Goal: Find specific page/section: Find specific page/section

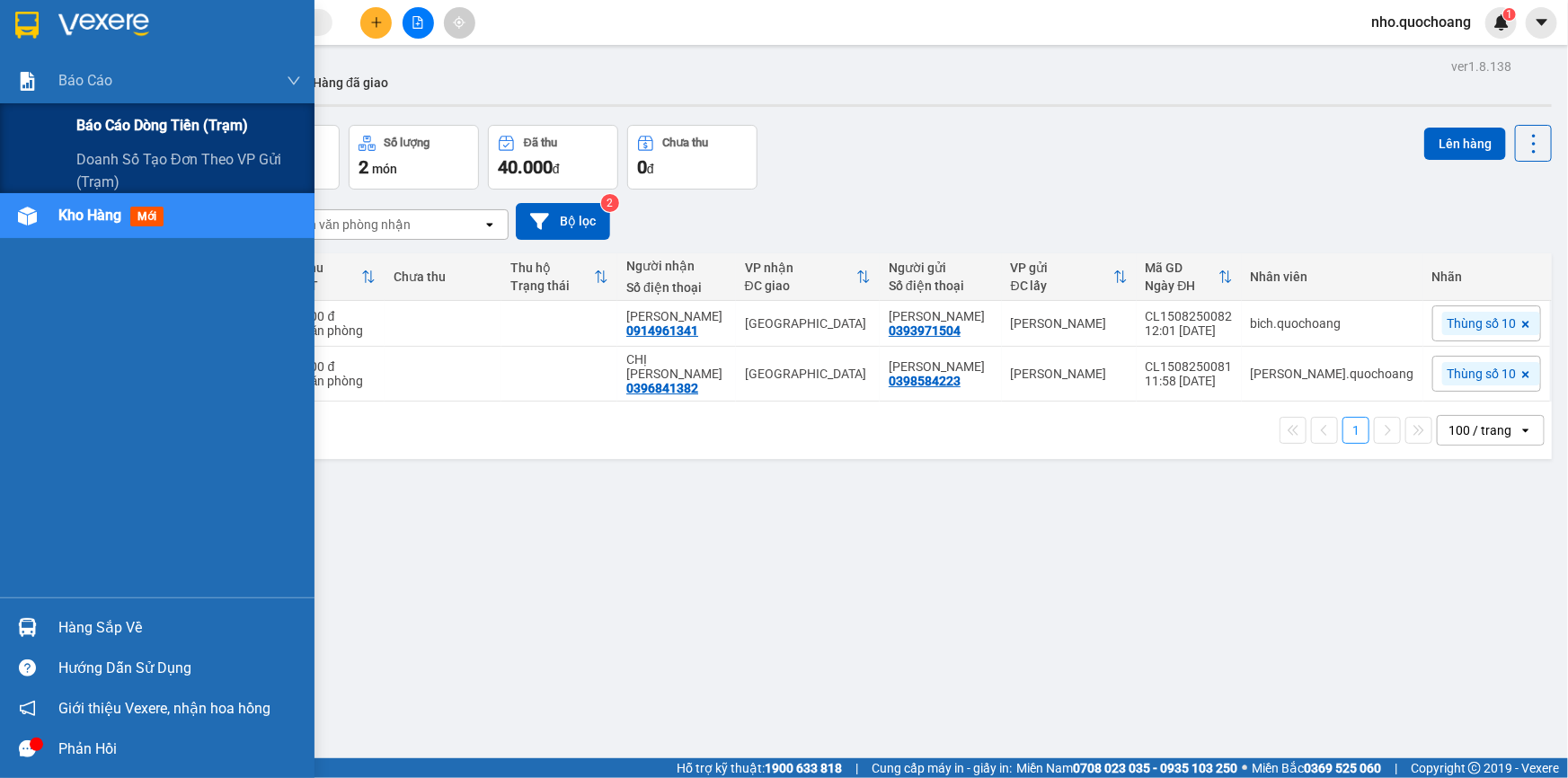
click at [118, 127] on span "Báo cáo dòng tiền (trạm)" at bounding box center [162, 125] width 172 height 23
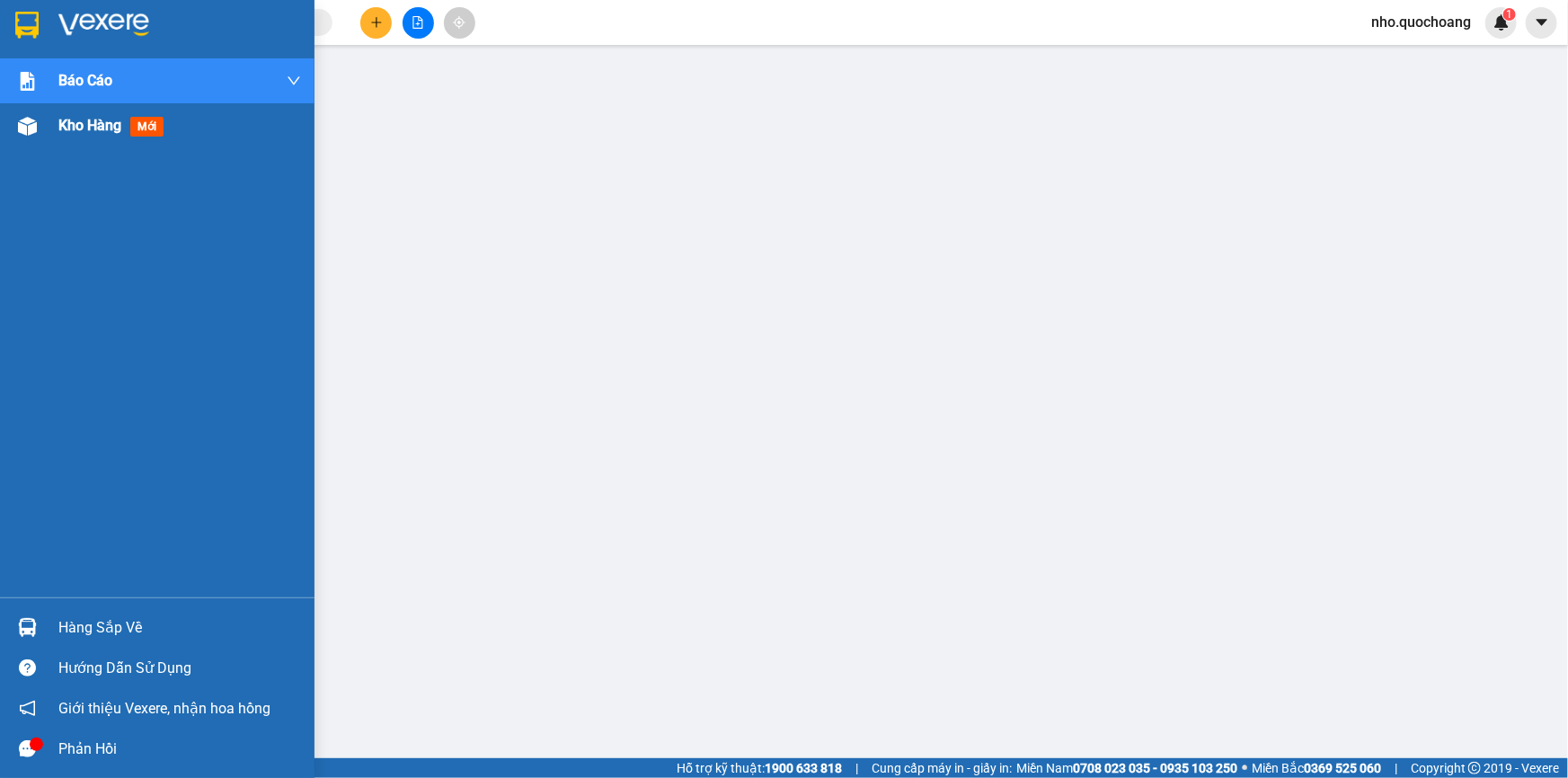
click at [59, 133] on span "Kho hàng" at bounding box center [90, 125] width 63 height 17
